Goal: Information Seeking & Learning: Learn about a topic

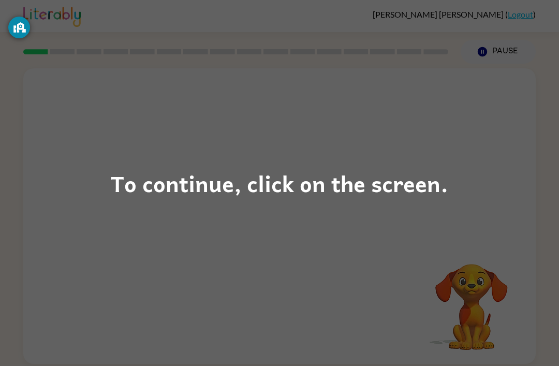
click at [255, 171] on div "To continue, click on the screen." at bounding box center [279, 183] width 337 height 35
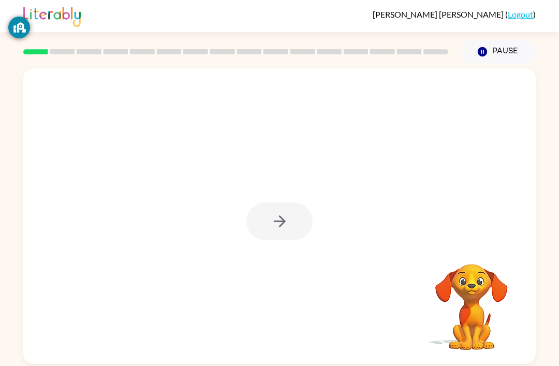
click at [291, 201] on div at bounding box center [279, 215] width 512 height 295
click at [288, 225] on div at bounding box center [279, 221] width 66 height 38
click at [315, 220] on div at bounding box center [279, 215] width 512 height 295
click at [299, 214] on div at bounding box center [279, 221] width 66 height 38
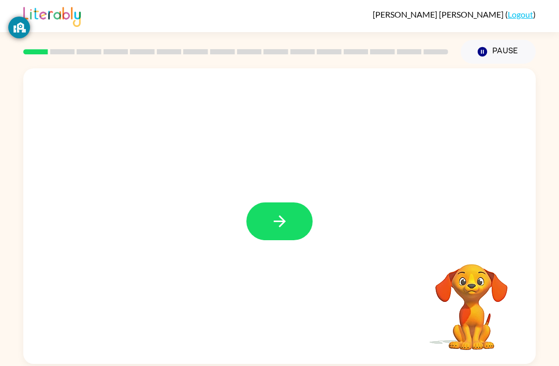
click at [288, 202] on button "button" at bounding box center [279, 221] width 66 height 38
click at [299, 186] on div at bounding box center [279, 215] width 512 height 295
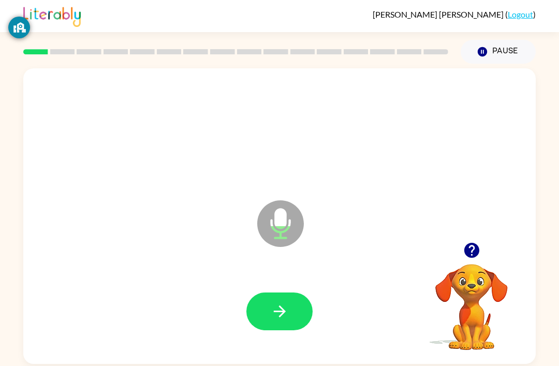
click at [287, 292] on button "button" at bounding box center [279, 311] width 66 height 38
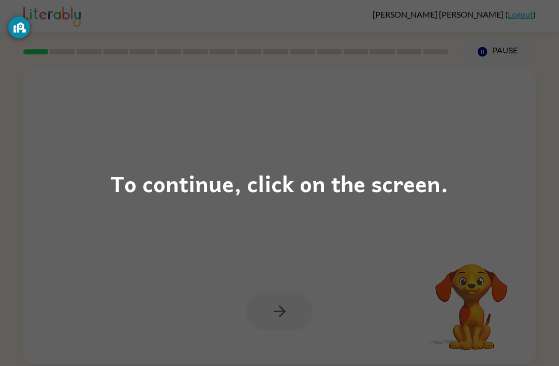
click at [368, 222] on div "To continue, click on the screen." at bounding box center [279, 183] width 559 height 366
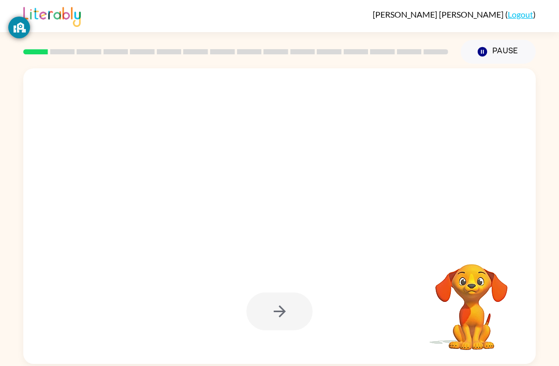
click at [359, 191] on div at bounding box center [279, 215] width 512 height 295
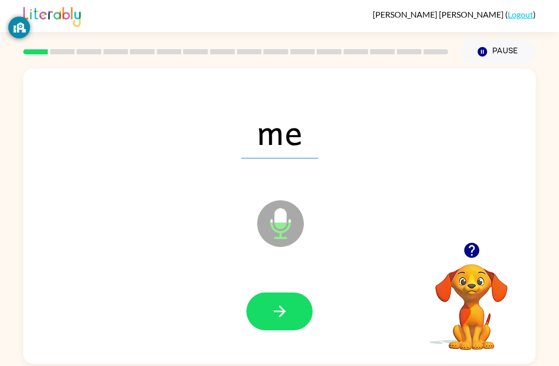
click at [297, 292] on button "button" at bounding box center [279, 311] width 66 height 38
click at [301, 292] on button "button" at bounding box center [279, 311] width 66 height 38
click at [299, 292] on button "button" at bounding box center [279, 311] width 66 height 38
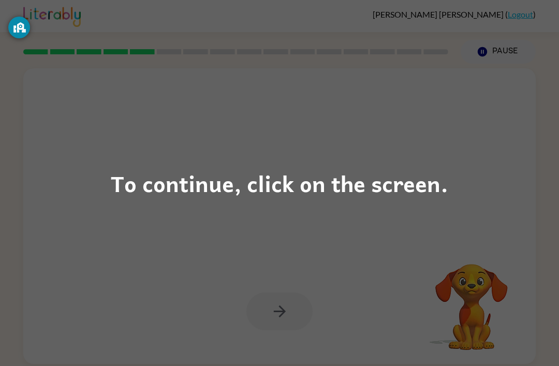
click at [557, 80] on div "To continue, click on the screen." at bounding box center [279, 183] width 559 height 366
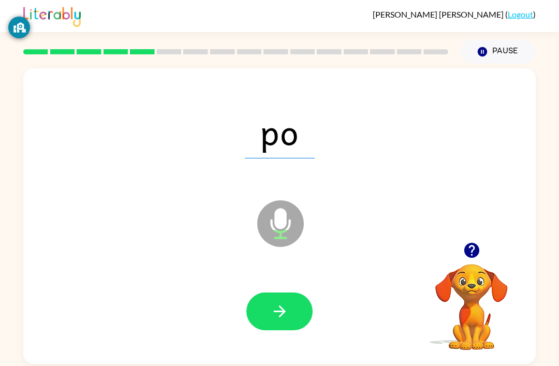
click at [284, 302] on icon "button" at bounding box center [280, 311] width 18 height 18
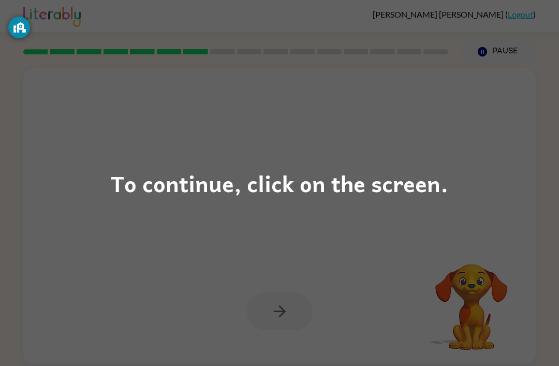
click at [48, 184] on div "To continue, click on the screen." at bounding box center [279, 183] width 559 height 366
click at [397, 227] on div "To continue, click on the screen." at bounding box center [279, 183] width 559 height 366
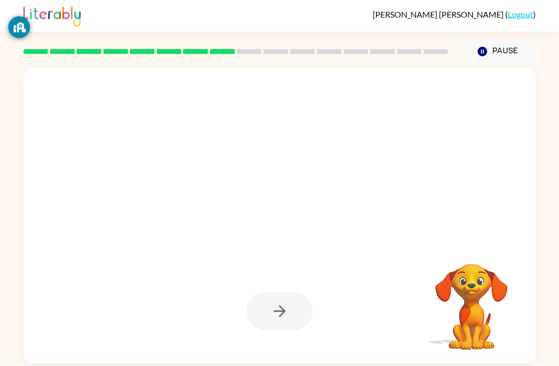
scroll to position [0, 0]
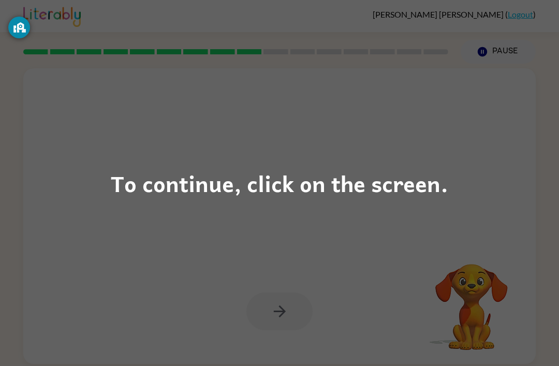
click at [351, 269] on div "To continue, click on the screen." at bounding box center [279, 183] width 559 height 366
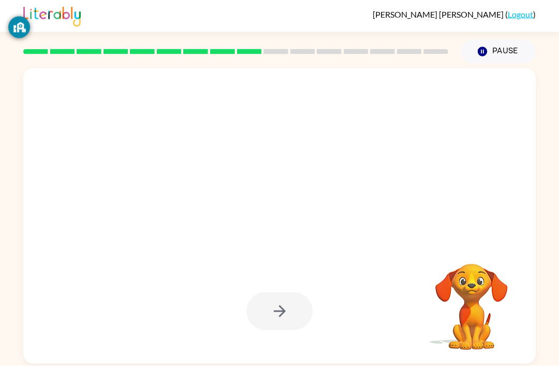
scroll to position [11, 0]
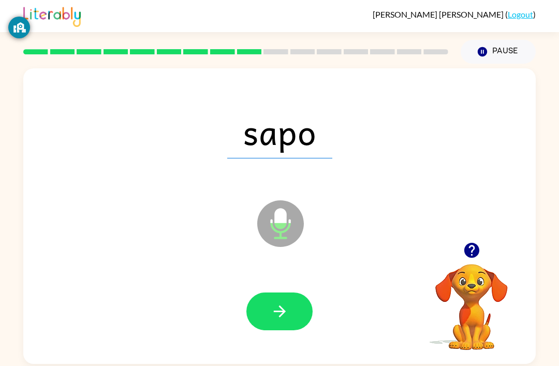
click at [276, 316] on button "button" at bounding box center [279, 311] width 66 height 38
click at [285, 302] on icon "button" at bounding box center [280, 311] width 18 height 18
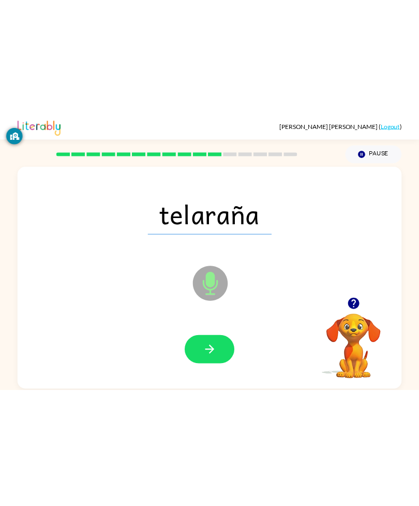
scroll to position [0, 0]
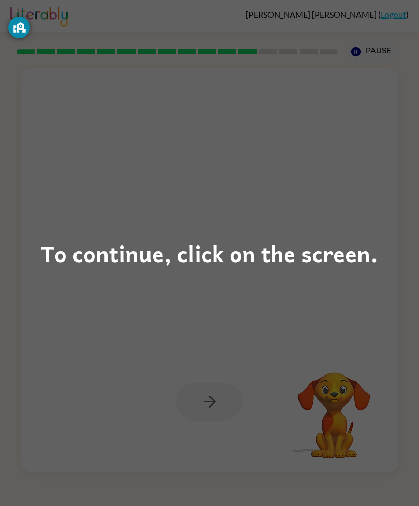
click at [210, 259] on div "To continue, click on the screen." at bounding box center [209, 252] width 337 height 35
click at [211, 254] on div "To continue, click on the screen." at bounding box center [209, 252] width 337 height 35
click at [256, 287] on div "To continue, click on the screen." at bounding box center [209, 253] width 419 height 506
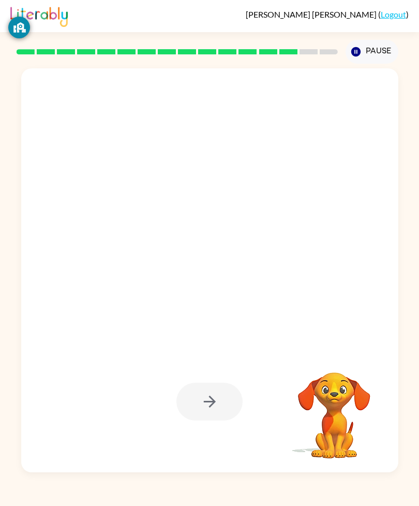
click at [231, 258] on div at bounding box center [185, 251] width 307 height 73
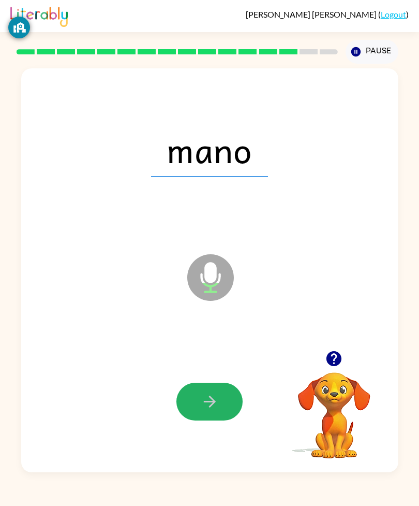
click at [214, 365] on icon "button" at bounding box center [210, 401] width 18 height 18
